Goal: Task Accomplishment & Management: Complete application form

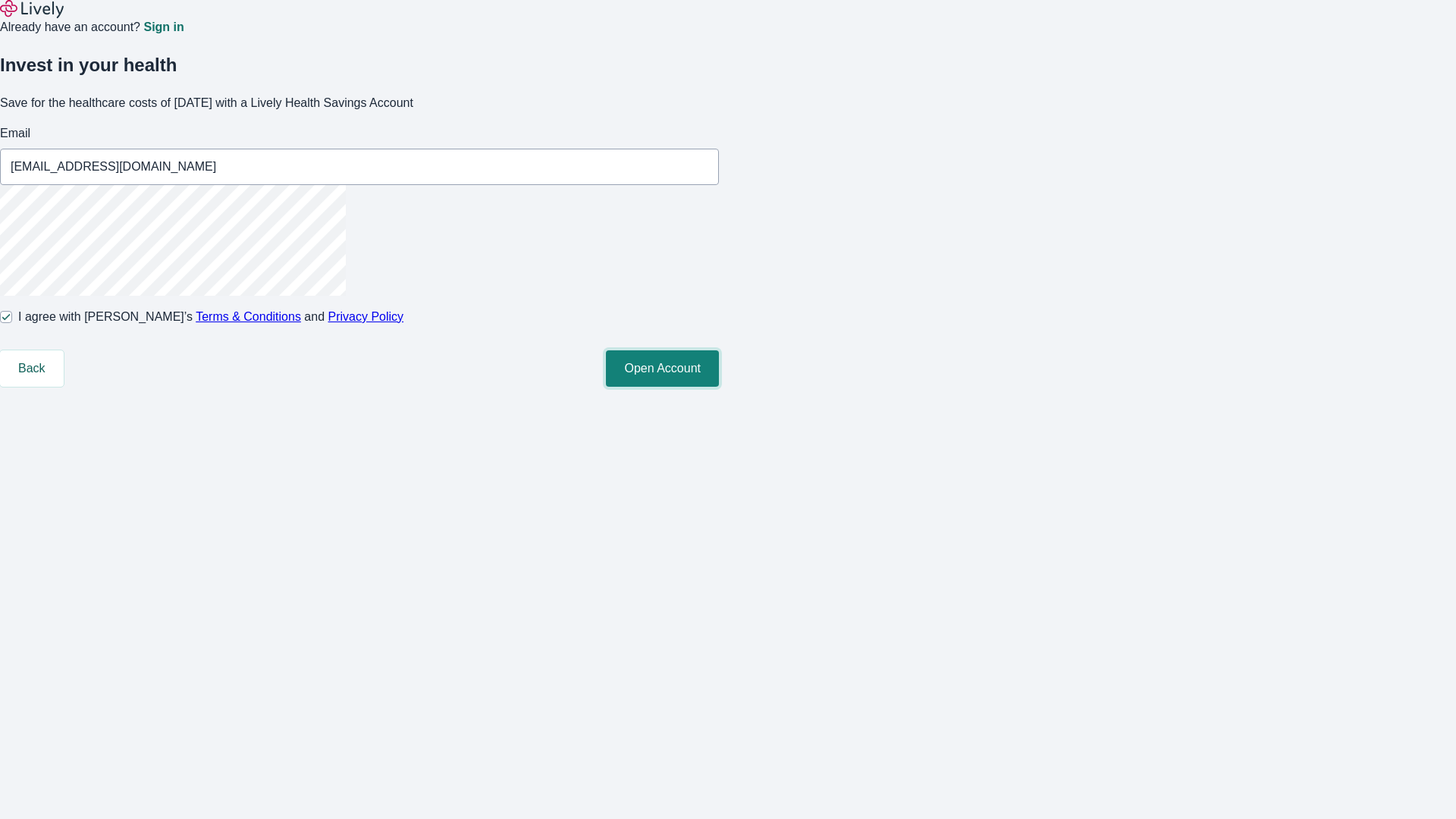
click at [719, 387] on button "Open Account" at bounding box center [662, 368] width 113 height 36
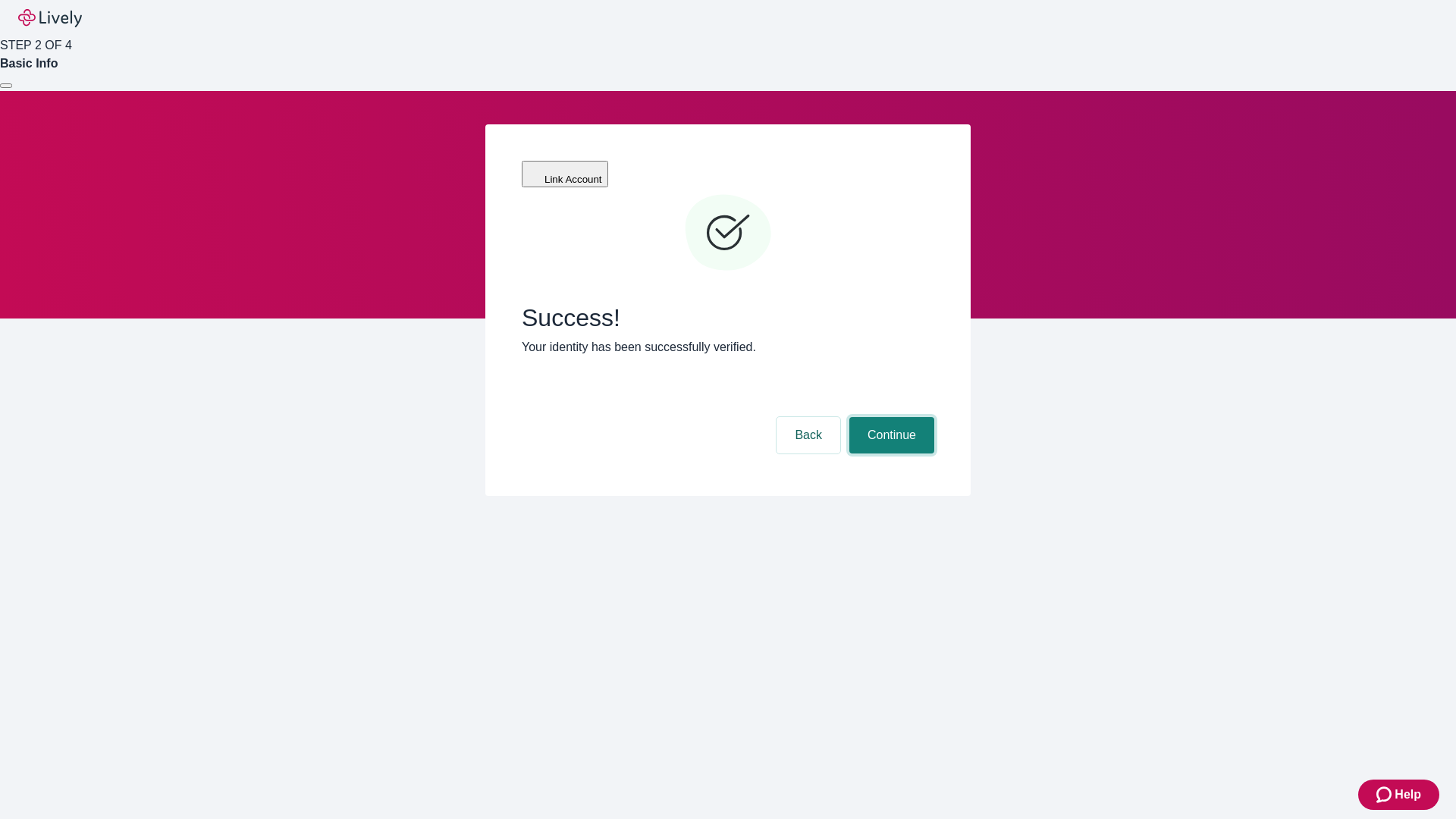
click at [890, 417] on button "Continue" at bounding box center [892, 435] width 85 height 36
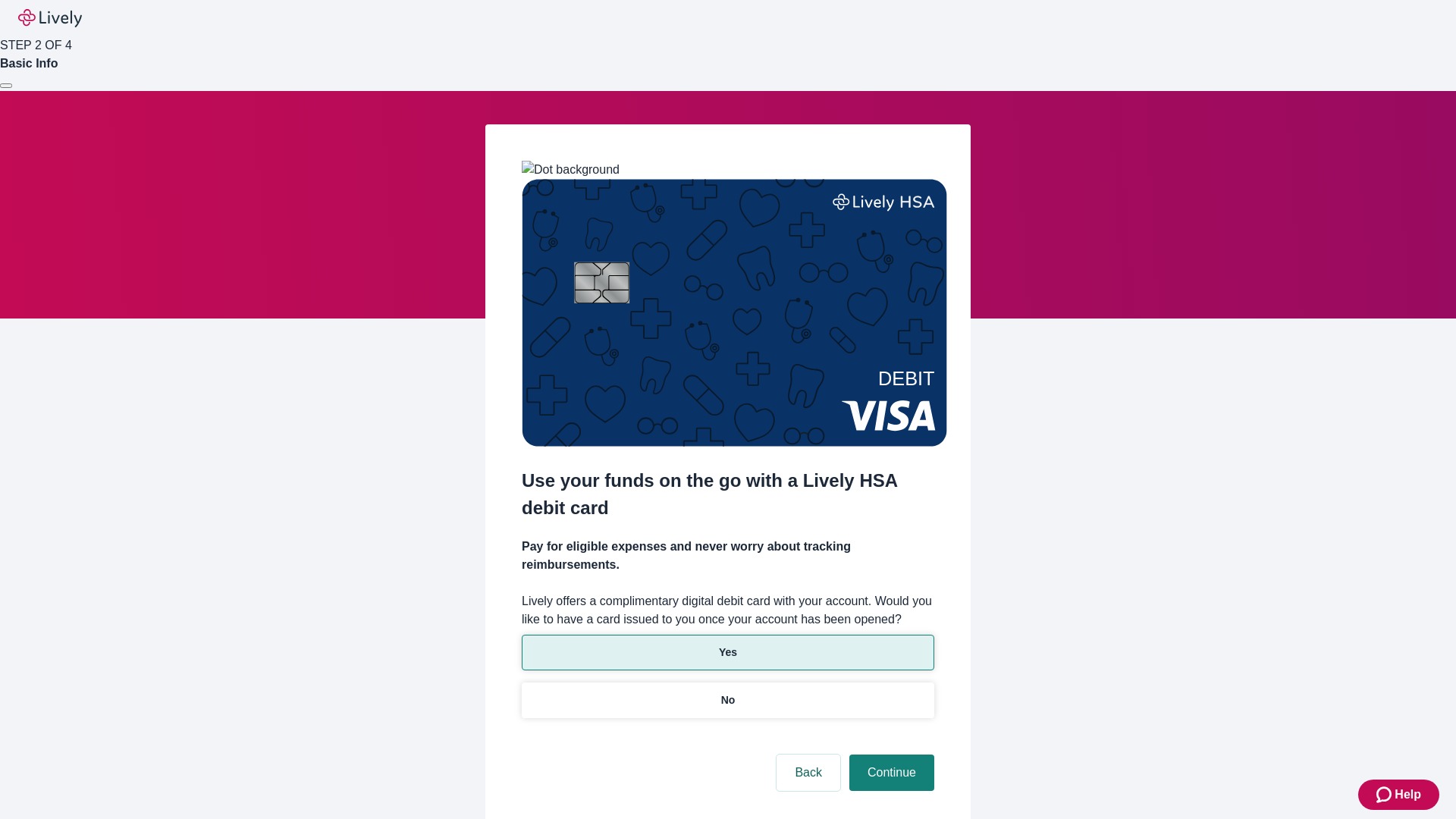
click at [727, 644] on p "Yes" at bounding box center [728, 652] width 19 height 16
click at [890, 754] on button "Continue" at bounding box center [892, 772] width 85 height 36
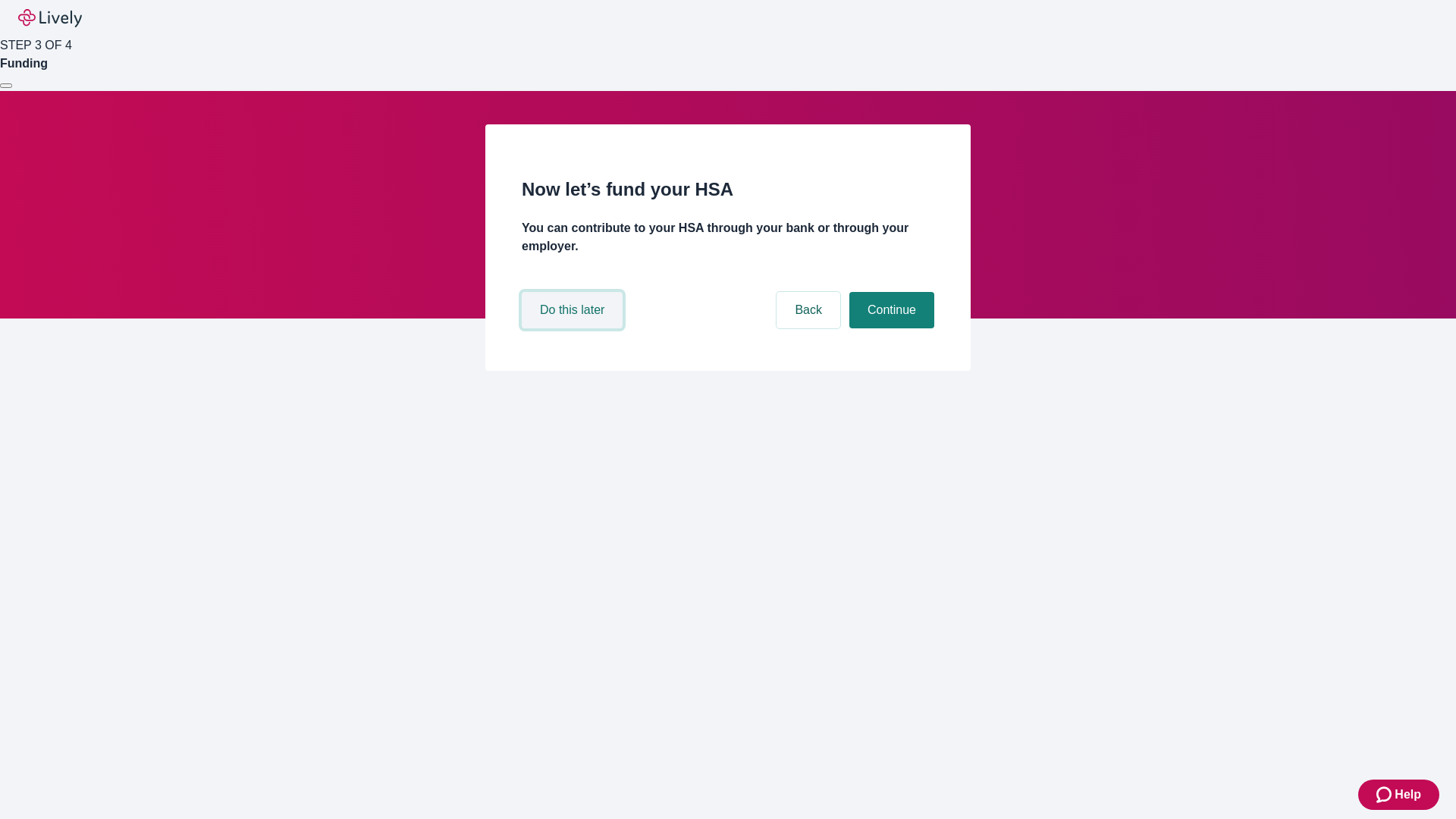
click at [574, 328] on button "Do this later" at bounding box center [572, 309] width 101 height 36
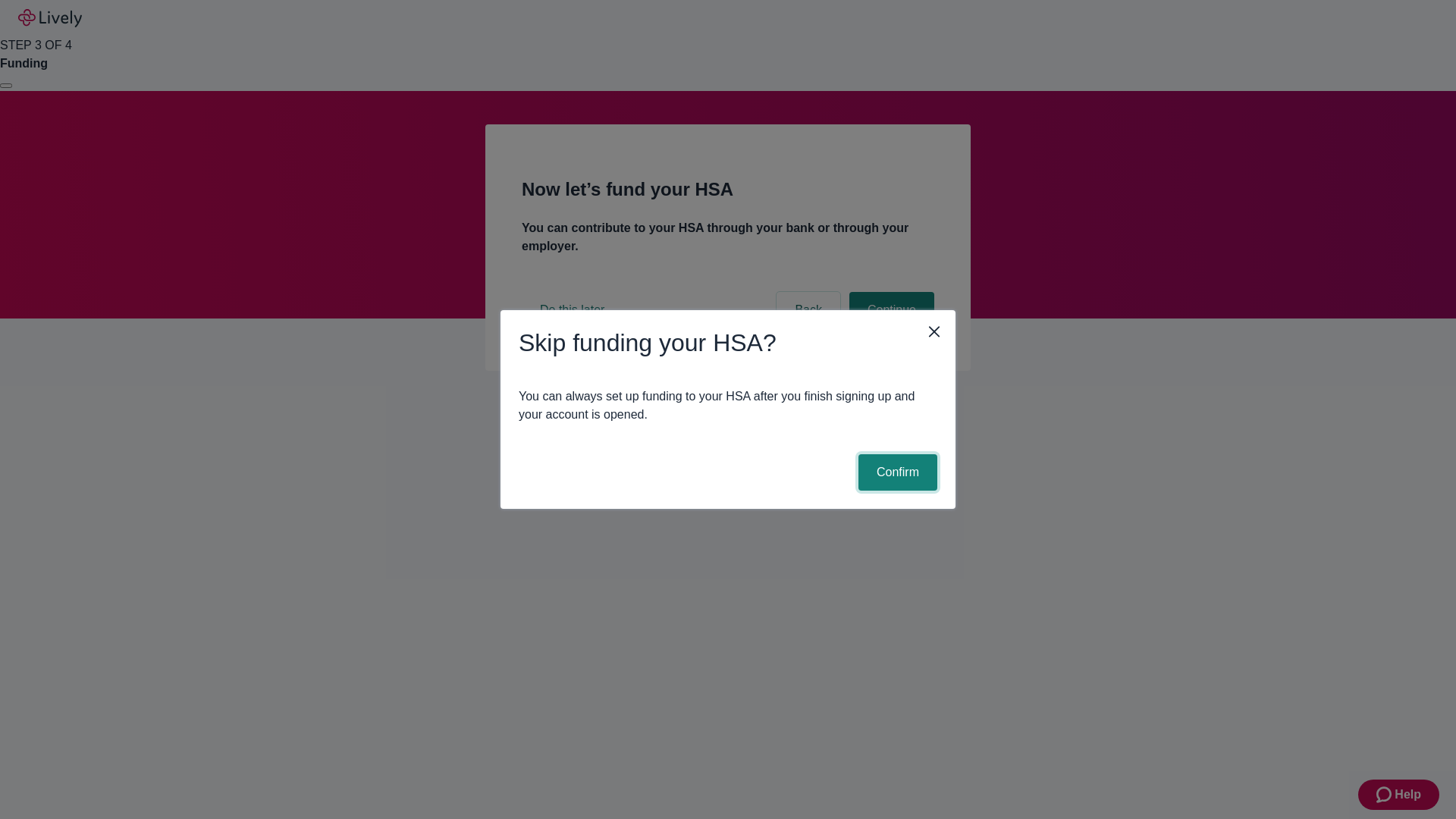
click at [896, 473] on button "Confirm" at bounding box center [898, 472] width 79 height 36
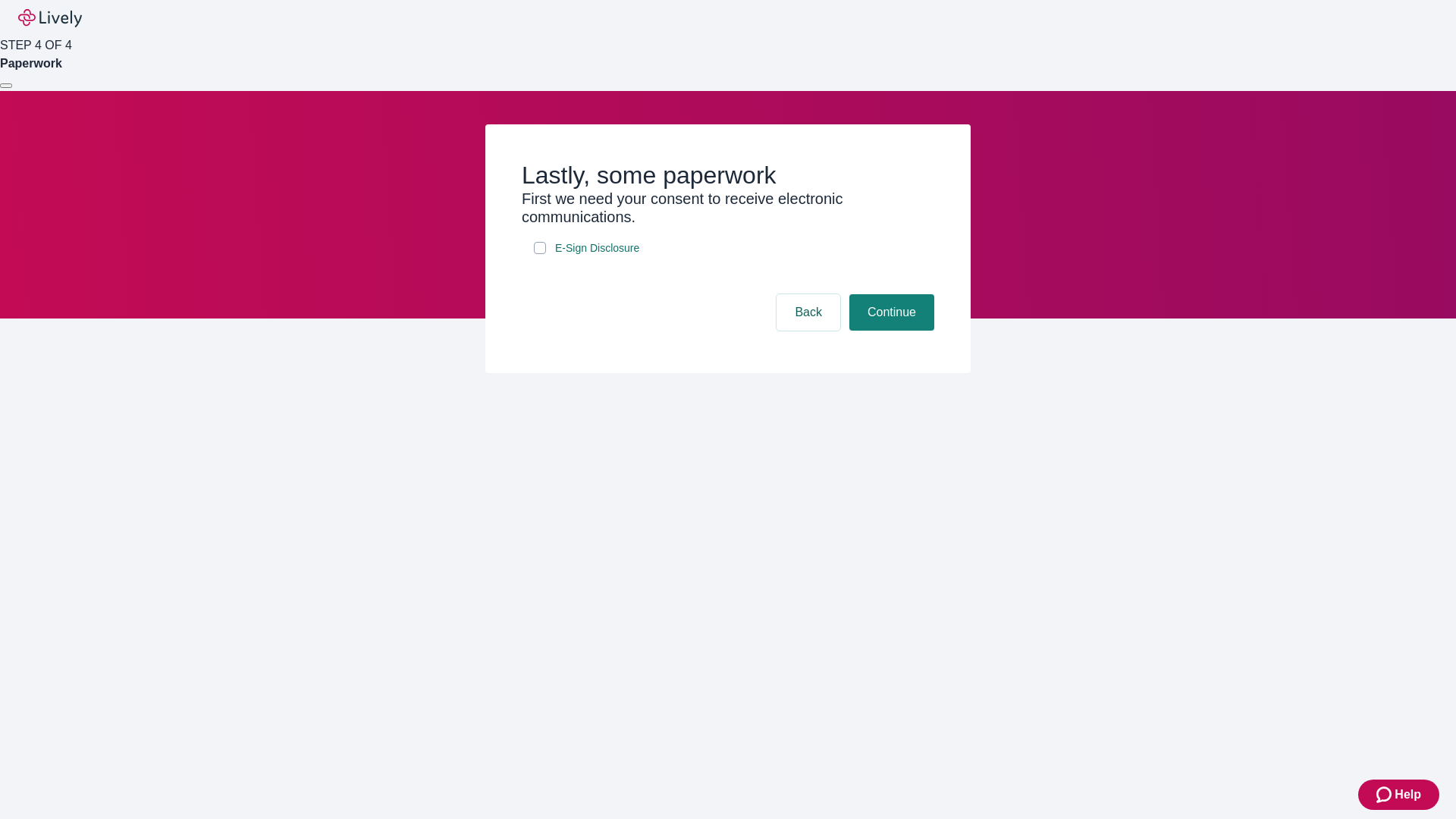
click at [540, 254] on input "E-Sign Disclosure" at bounding box center [540, 248] width 12 height 12
checkbox input "true"
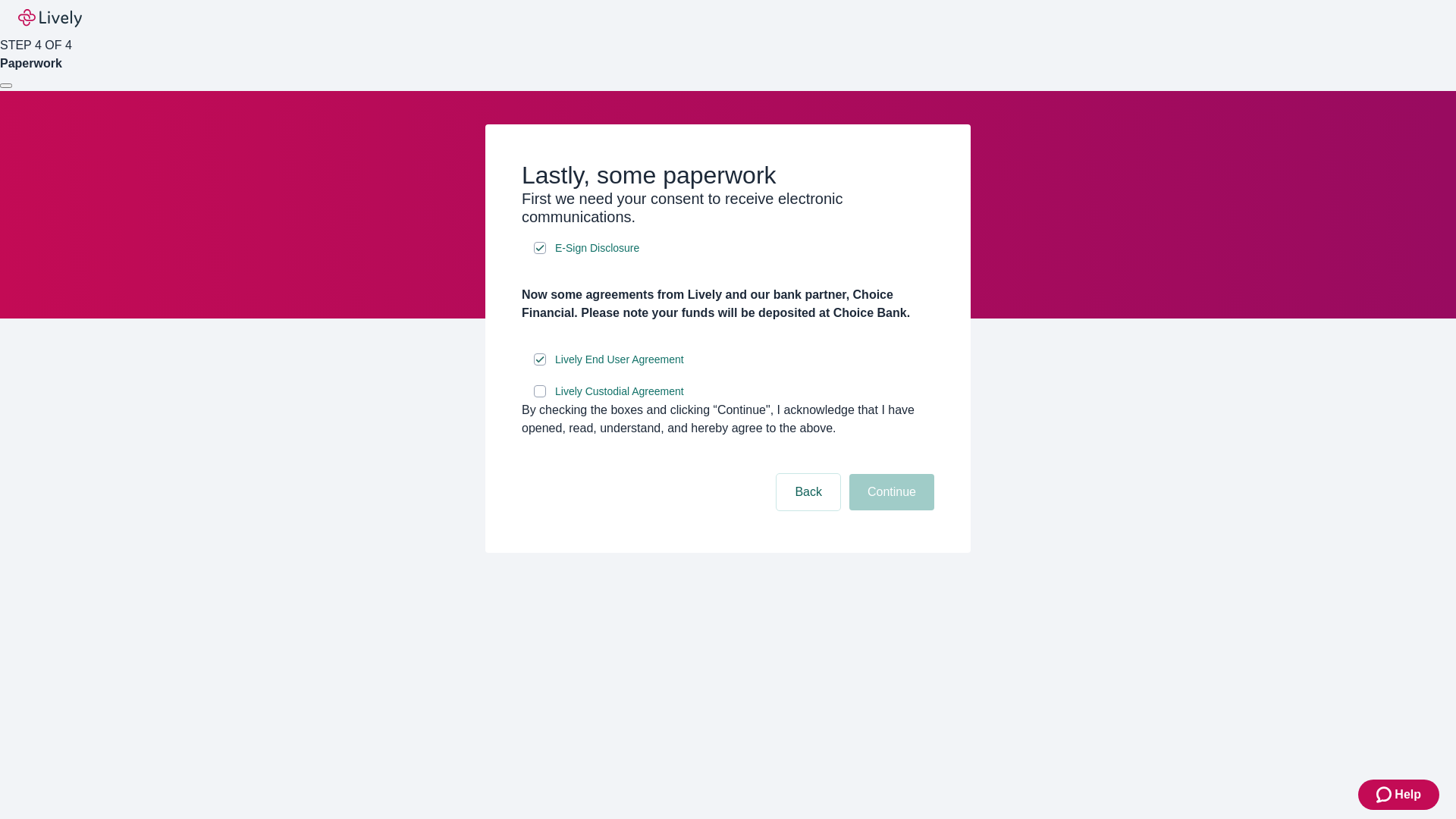
click at [540, 398] on input "Lively Custodial Agreement" at bounding box center [540, 391] width 12 height 12
checkbox input "true"
click at [890, 510] on button "Continue" at bounding box center [892, 492] width 85 height 36
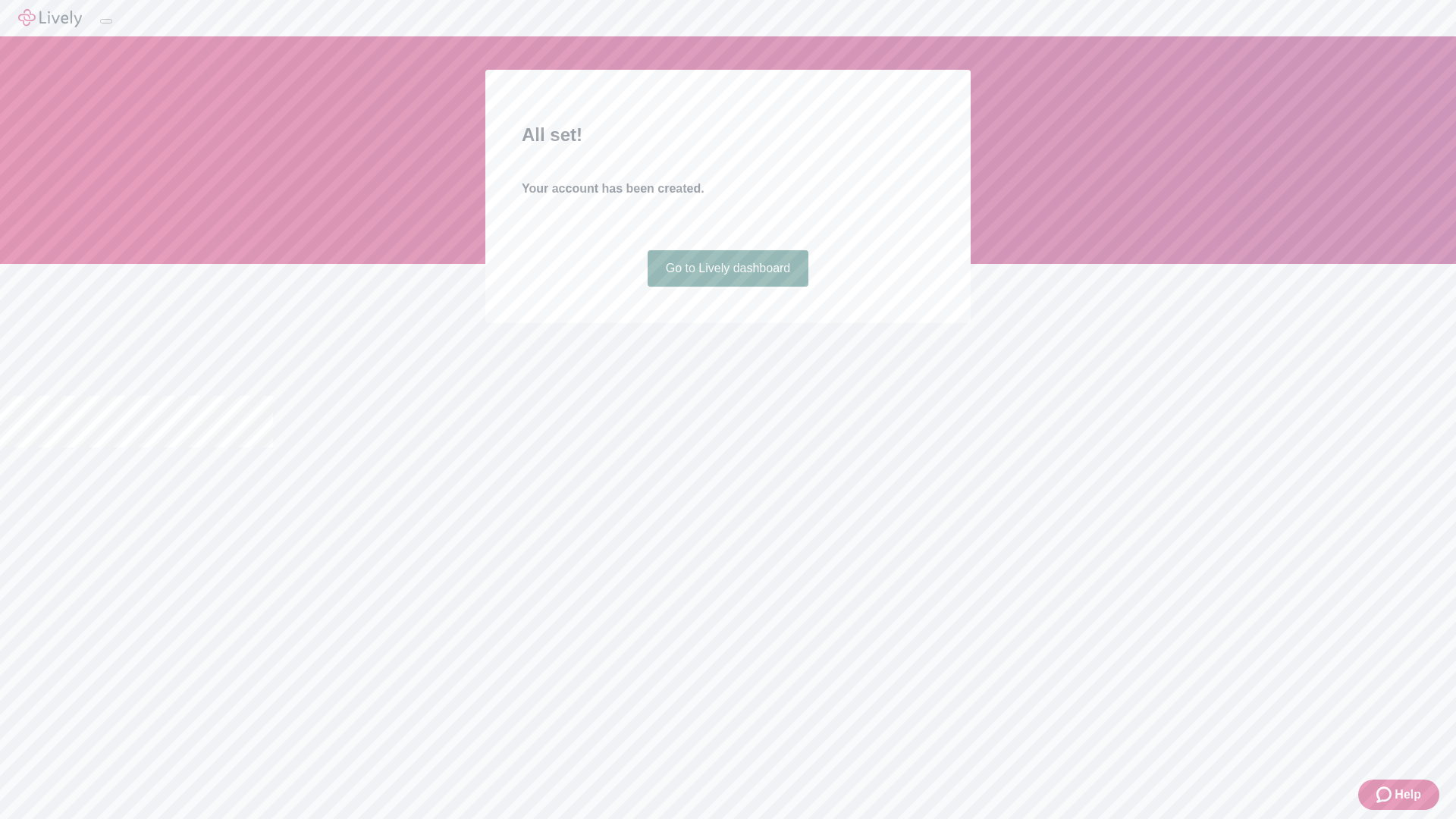
click at [727, 287] on link "Go to Lively dashboard" at bounding box center [728, 268] width 162 height 36
